Goal: Task Accomplishment & Management: Manage account settings

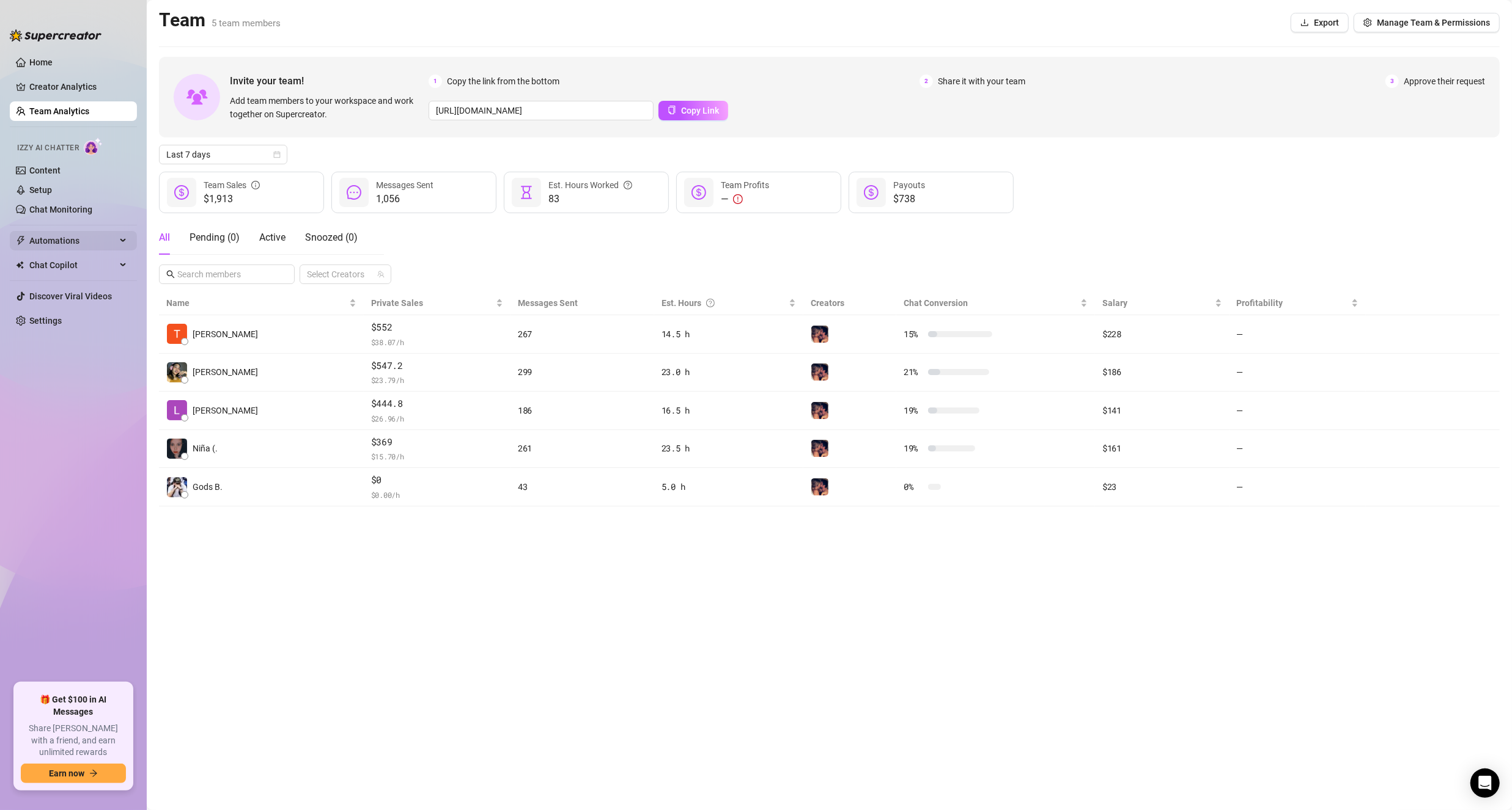
click at [80, 240] on span "Automations" at bounding box center [73, 240] width 87 height 20
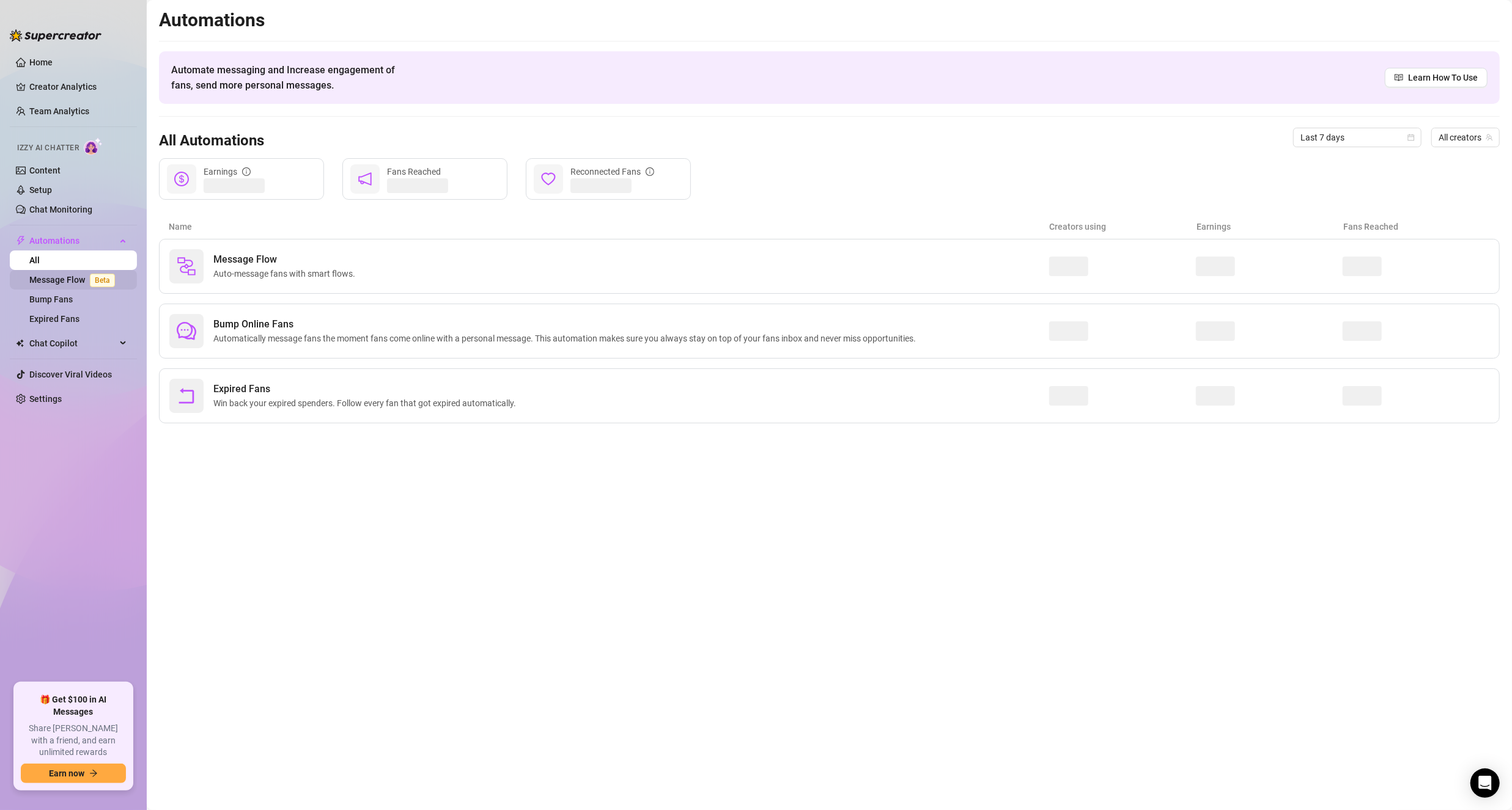
click at [73, 275] on link "Message Flow Beta" at bounding box center [75, 280] width 91 height 9
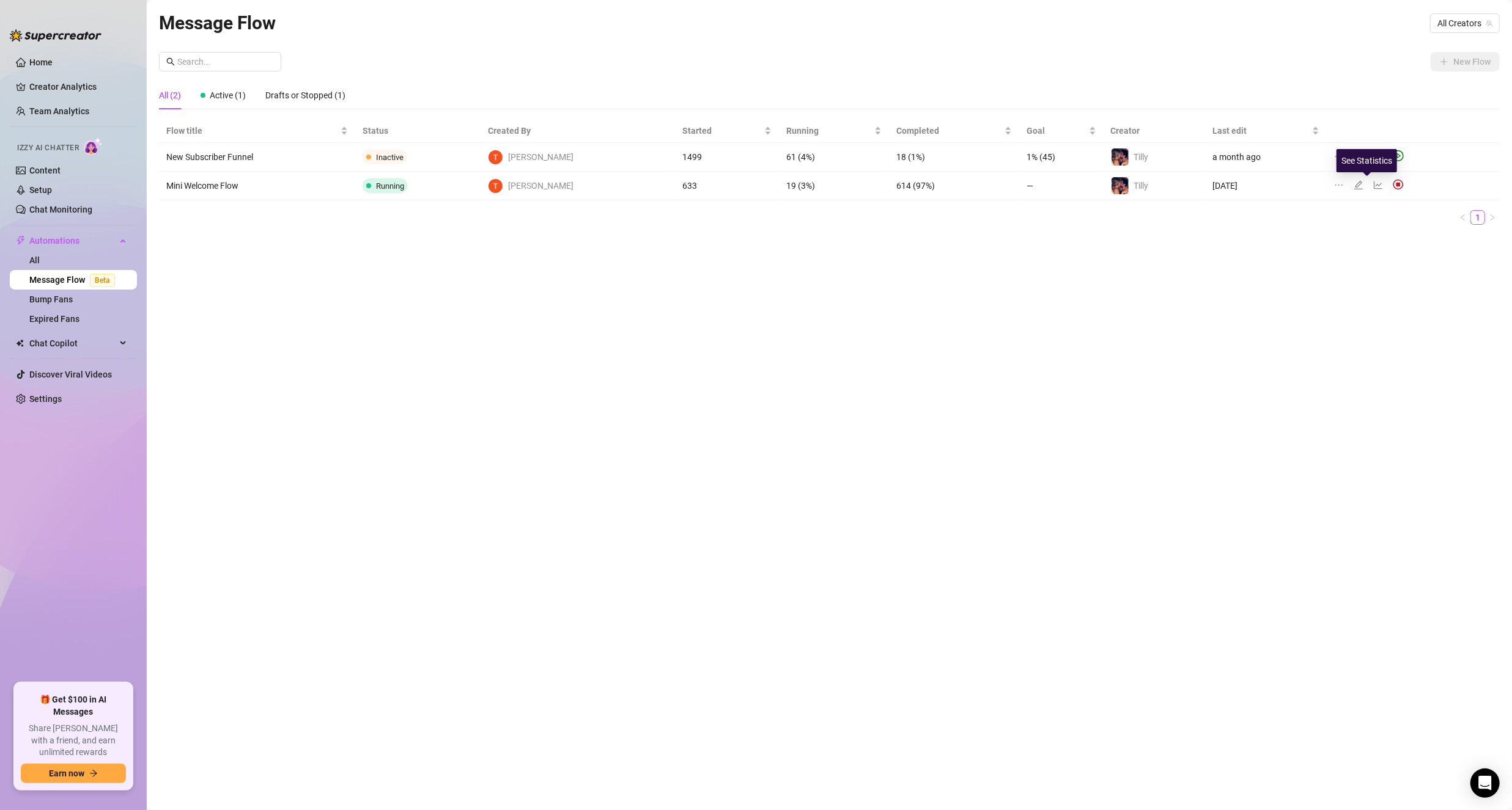
click at [1353, 185] on icon "edit" at bounding box center [1358, 185] width 9 height 9
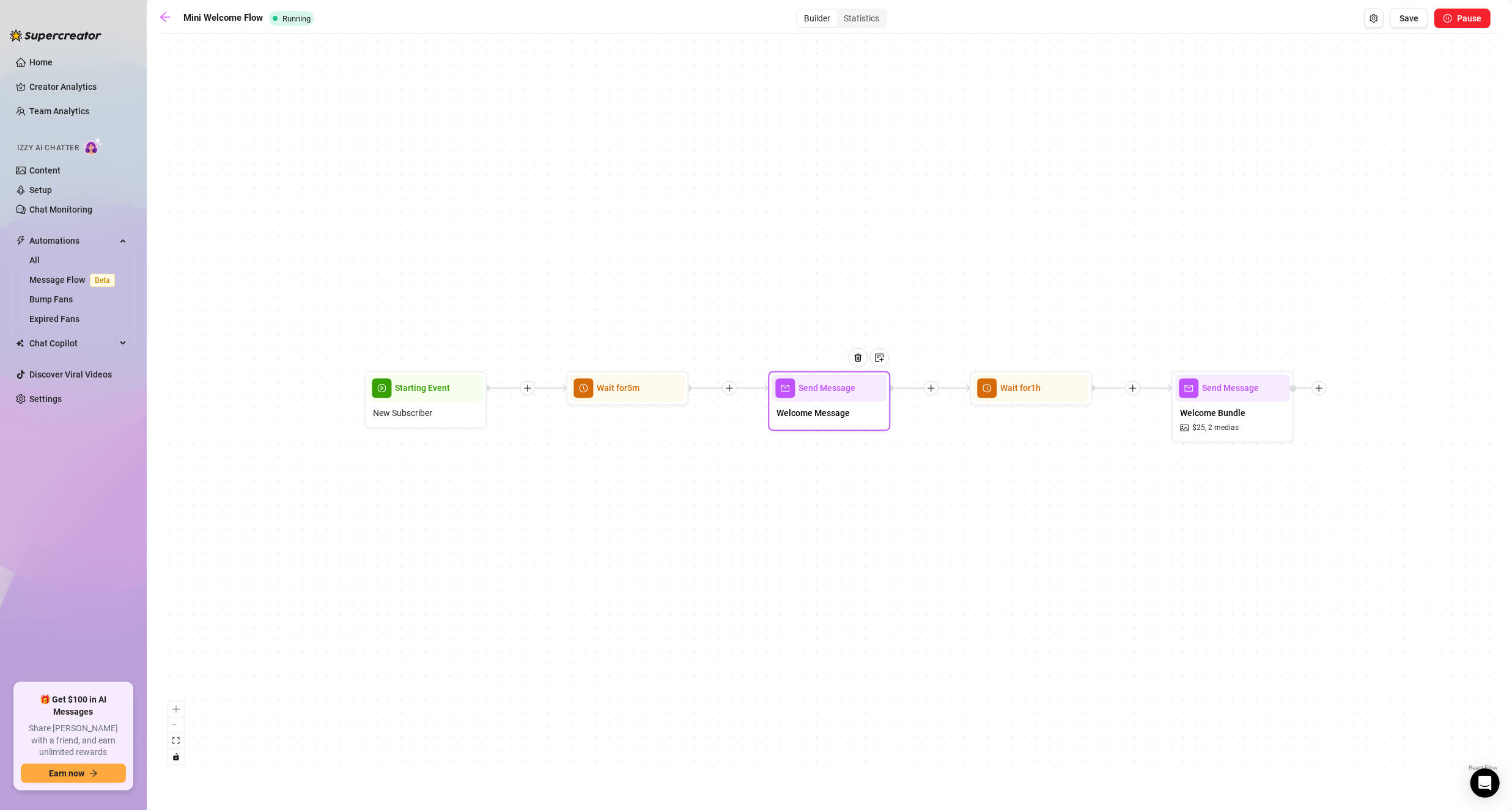
click at [796, 410] on span "Welcome Message" at bounding box center [813, 414] width 73 height 13
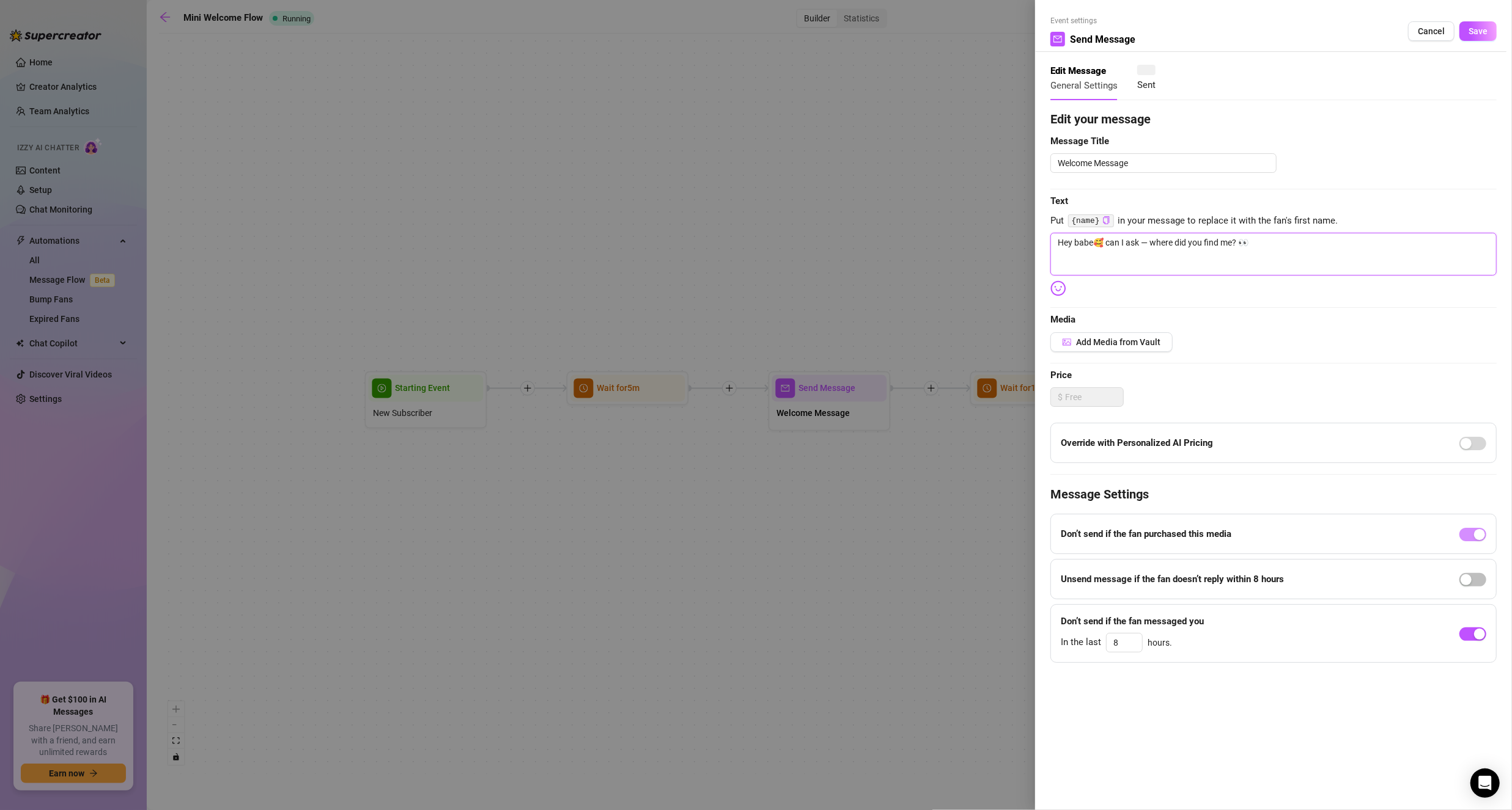
click at [1146, 244] on textarea "Hey babe🥰 can I ask — where did you find me? 👀" at bounding box center [1272, 254] width 446 height 43
type textarea "Hey babe🥰 can I ask where did you find me? 👀"
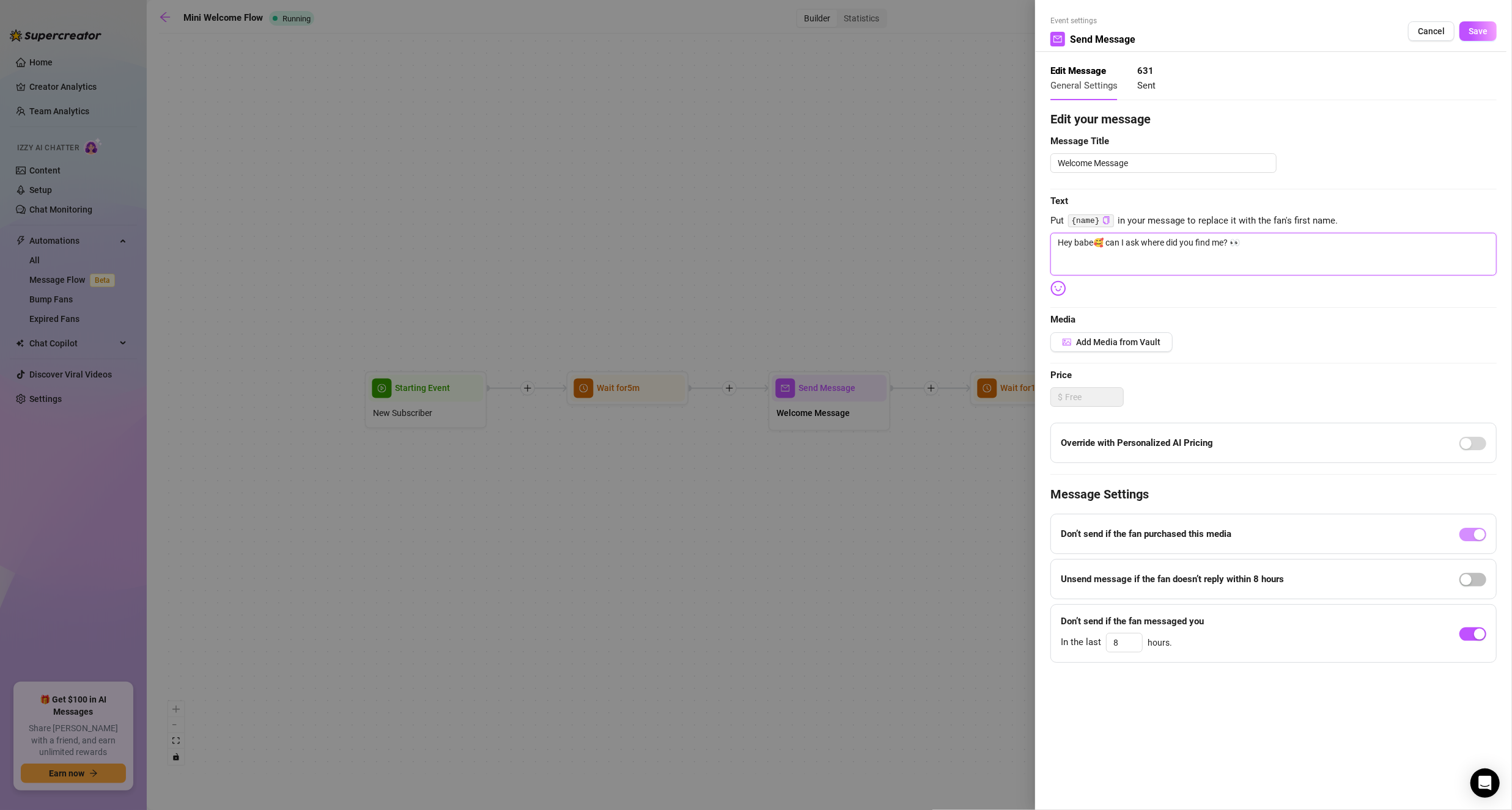
type textarea "Hey babe🥰 can I askwhere did you find me? 👀"
type textarea "Hey babe🥰 can I ask,where did you find me? 👀"
type textarea "Hey babe🥰 can I ask, where did you find me? 👀"
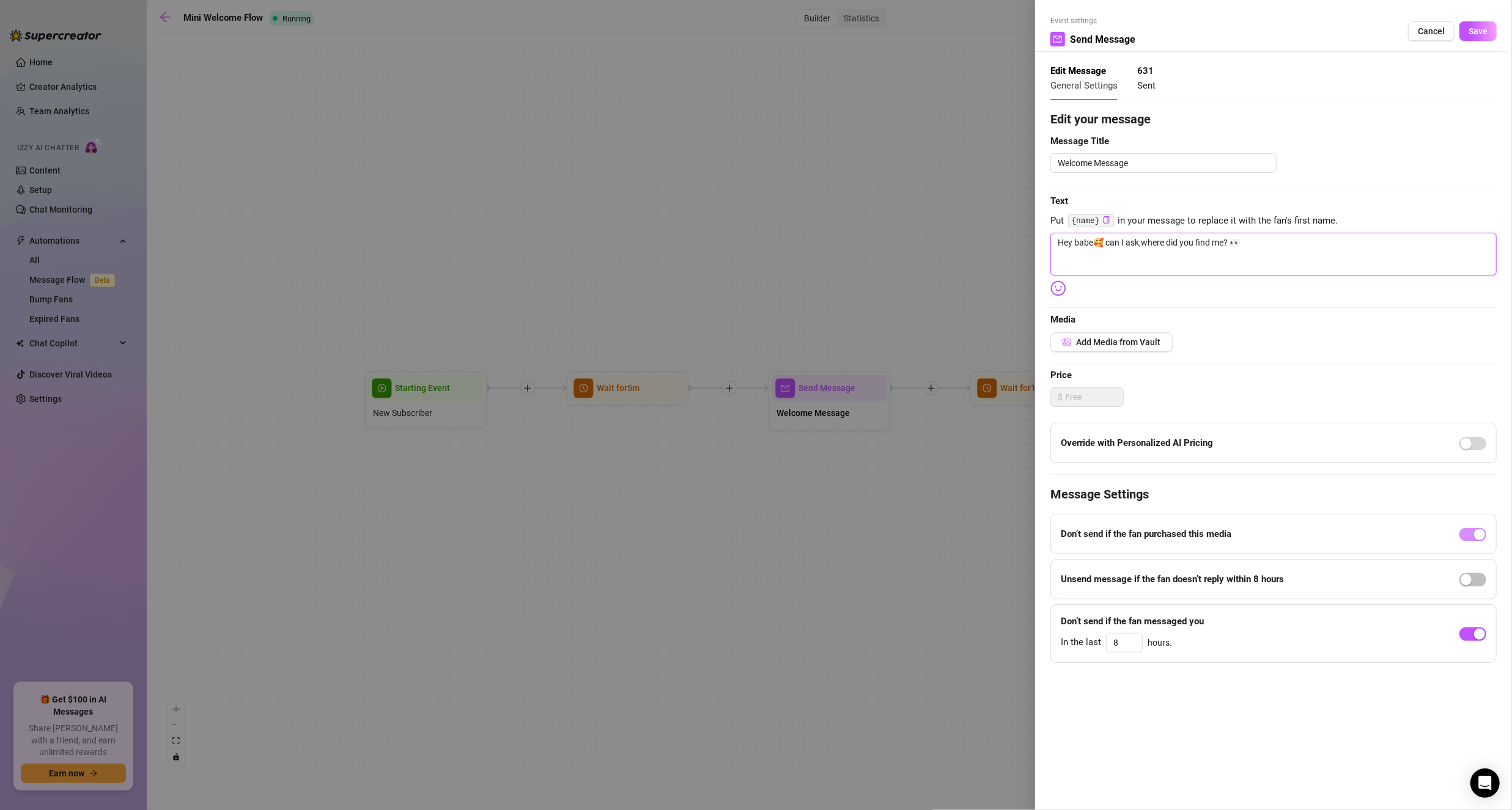
type textarea "Hey babe🥰 can I ask, where did you find me? 👀"
click at [1482, 22] on button "Save" at bounding box center [1477, 31] width 37 height 20
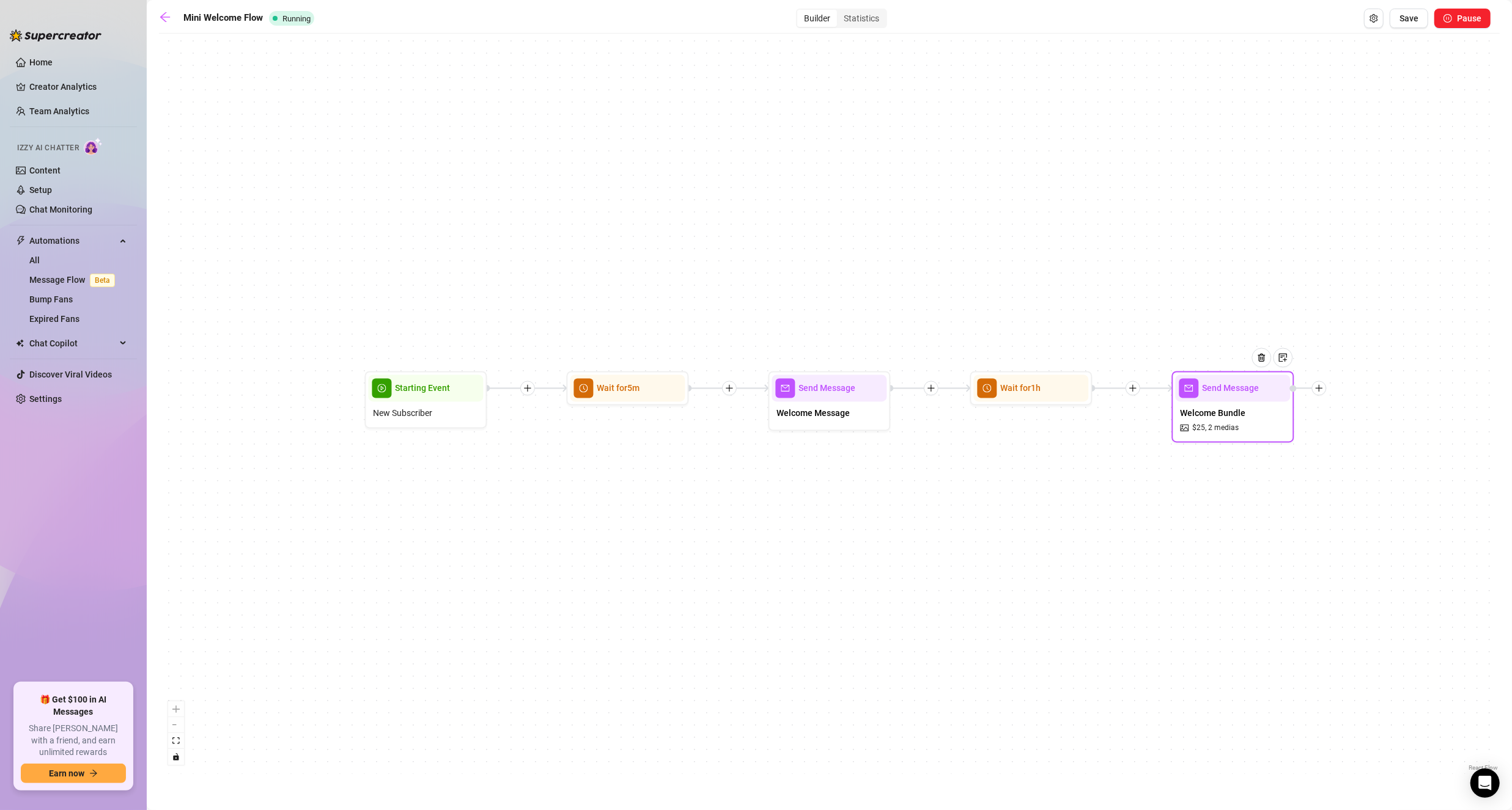
drag, startPoint x: 1254, startPoint y: 397, endPoint x: 1239, endPoint y: 396, distance: 15.0
click at [1239, 396] on div at bounding box center [1266, 367] width 53 height 62
click at [1210, 402] on div "Welcome Bundle $ 25 , 2 medias" at bounding box center [1232, 420] width 115 height 37
type textarea "Since you’re new here, I’ve got something just for you 😘 2 videos to give you a…"
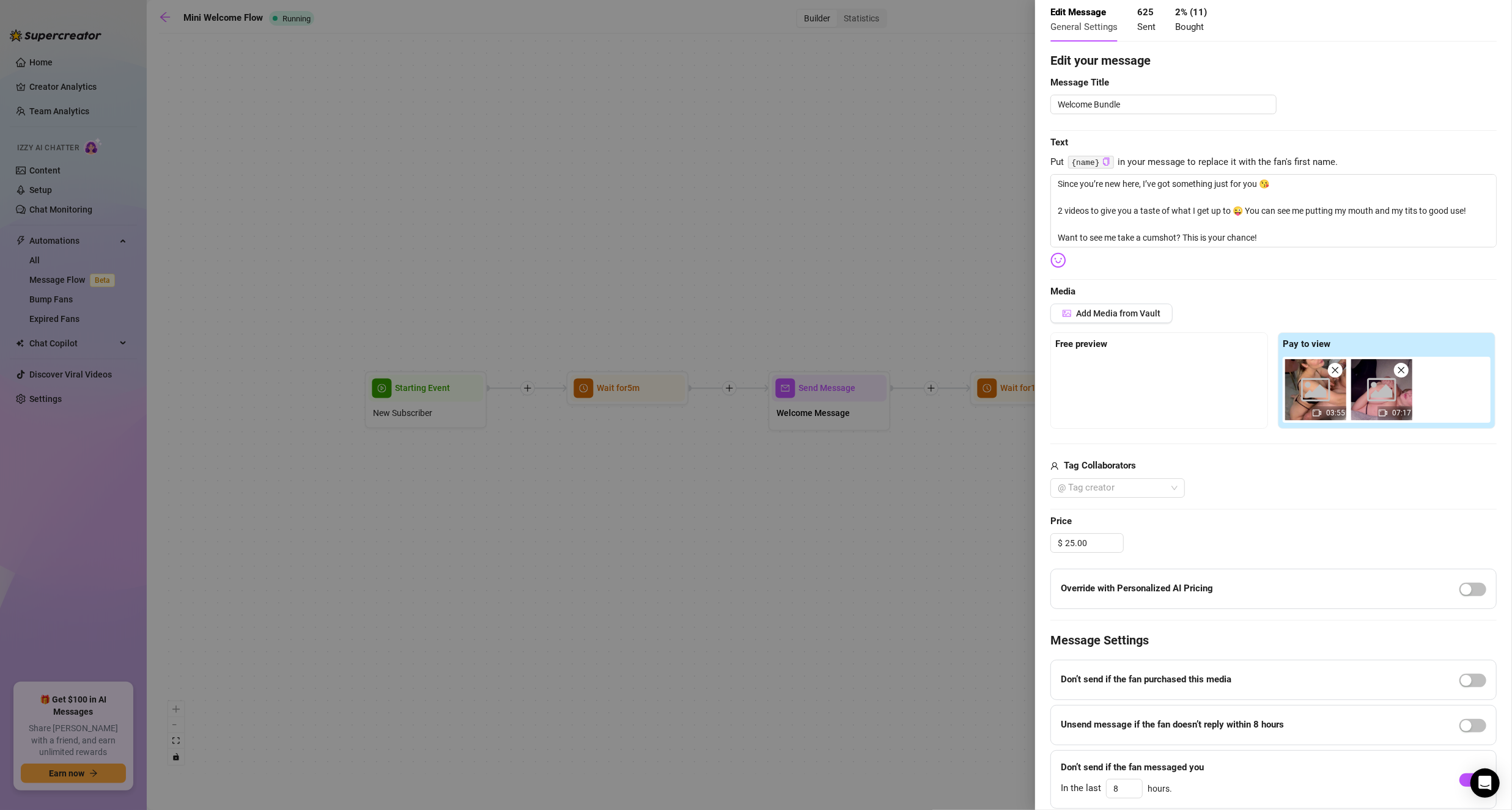
scroll to position [100, 0]
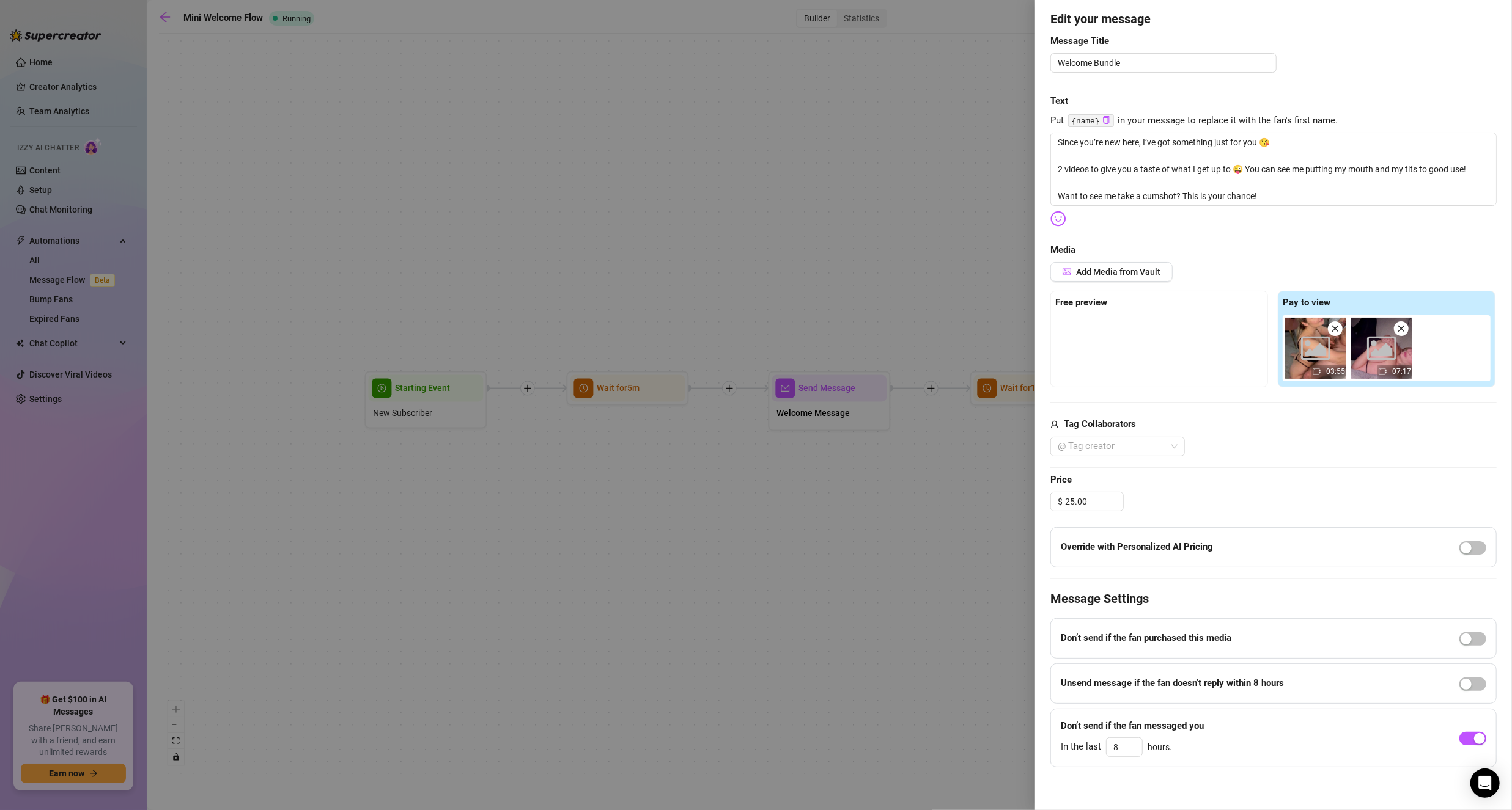
click at [832, 243] on div at bounding box center [756, 405] width 1512 height 810
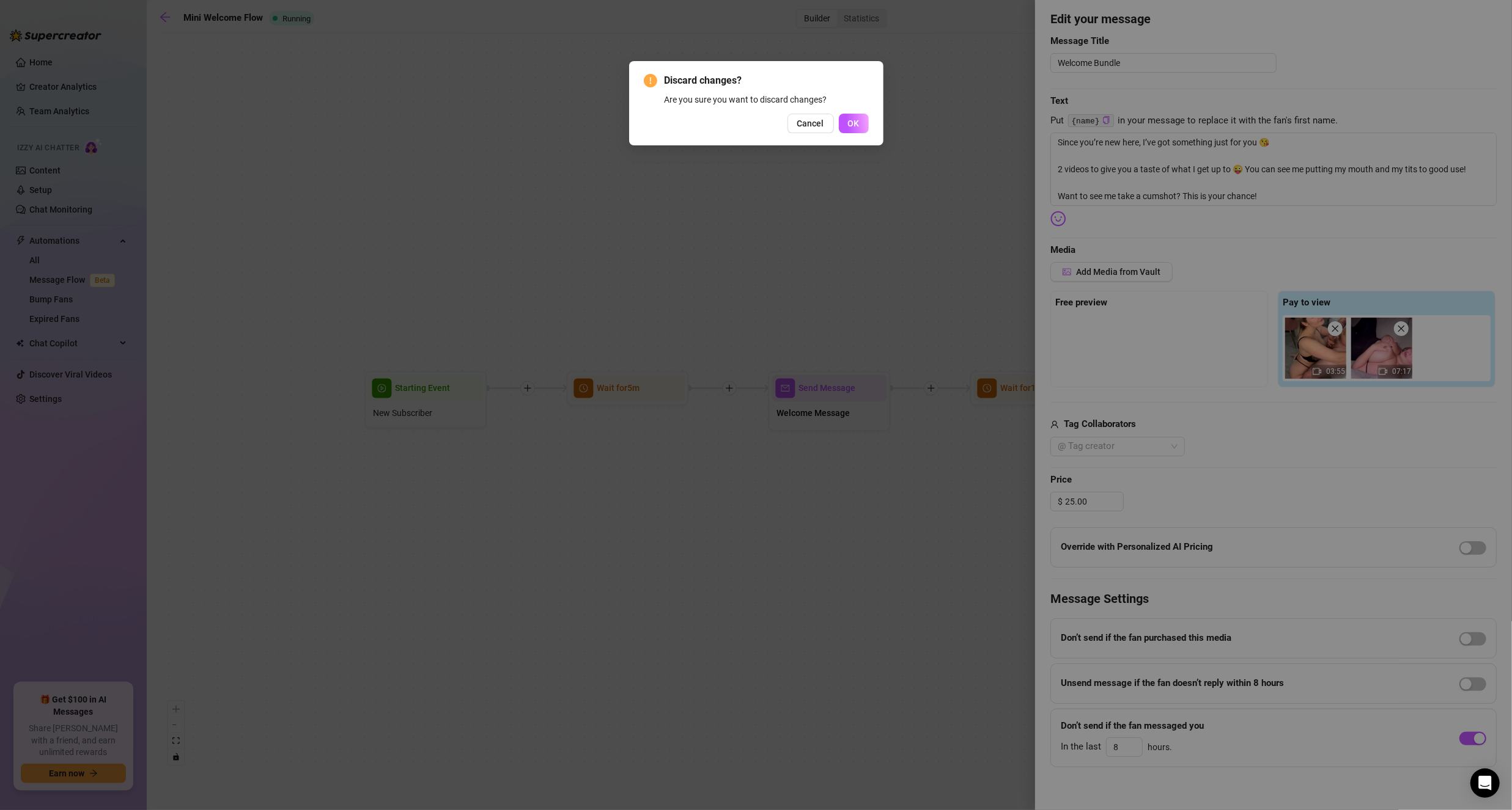
click at [870, 123] on div "Discard changes? Are you sure you want to discard changes? Cancel OK" at bounding box center [756, 103] width 255 height 84
click at [863, 114] on button "OK" at bounding box center [854, 123] width 30 height 20
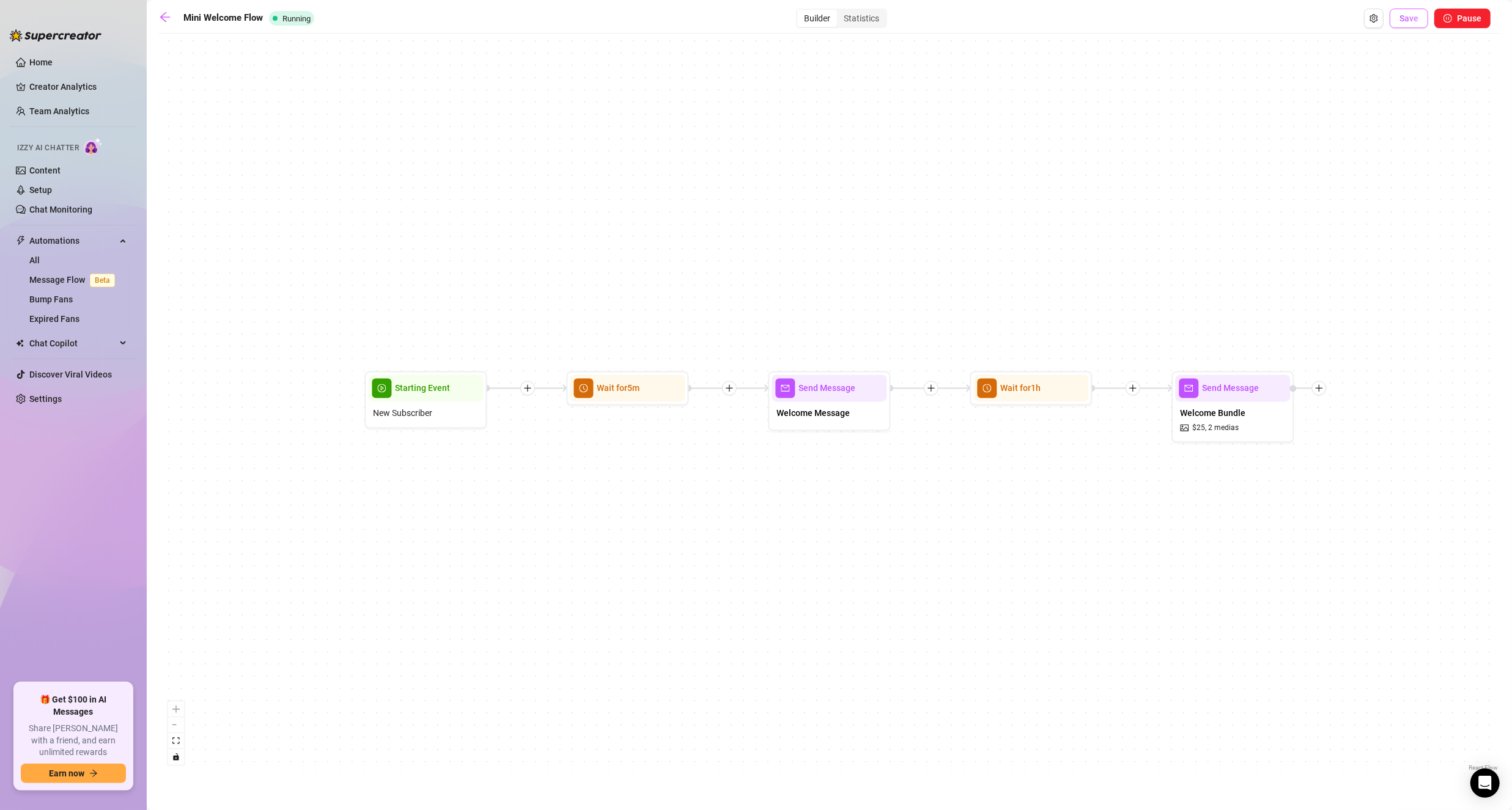
click at [1406, 17] on span "Save" at bounding box center [1409, 18] width 19 height 9
drag, startPoint x: 168, startPoint y: 20, endPoint x: 373, endPoint y: 4, distance: 205.6
click at [168, 19] on icon "arrow-left" at bounding box center [165, 17] width 12 height 12
